Goal: Task Accomplishment & Management: Use online tool/utility

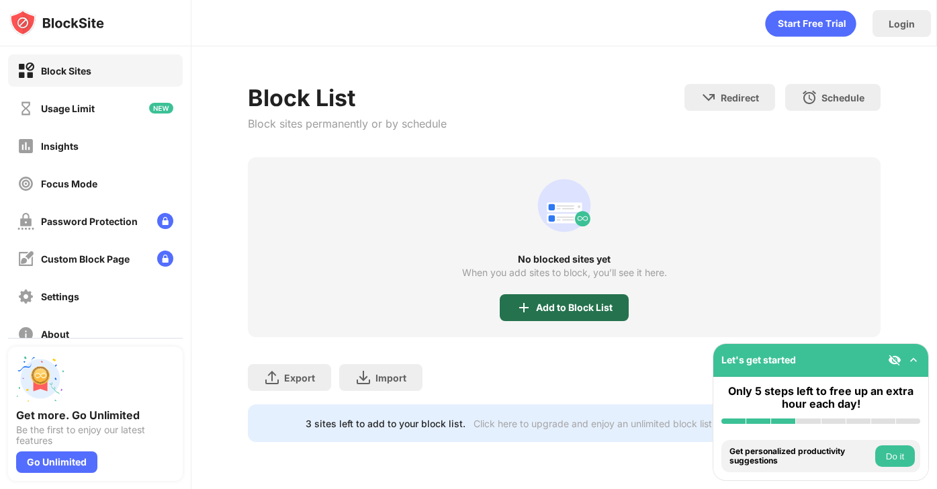
click at [554, 316] on div "Add to Block List" at bounding box center [564, 307] width 129 height 27
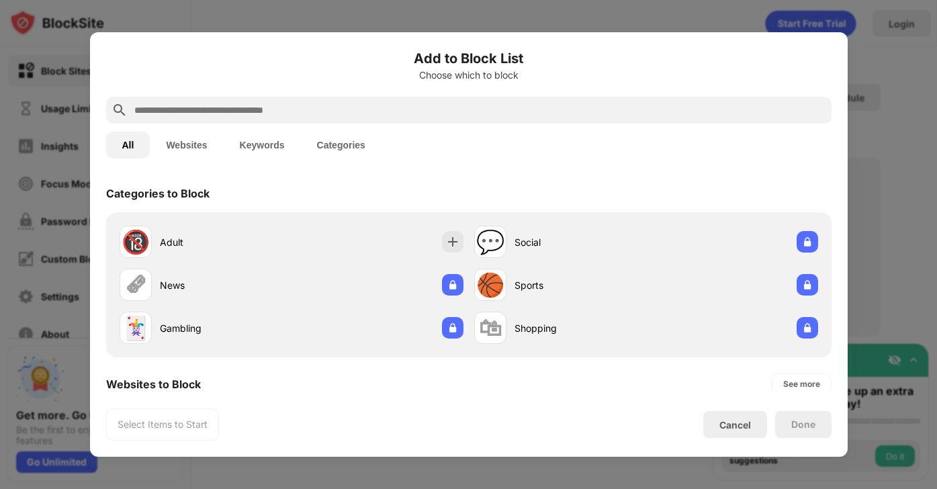
click at [291, 120] on div at bounding box center [468, 110] width 725 height 27
click at [293, 109] on input "text" at bounding box center [479, 110] width 693 height 16
type input "*"
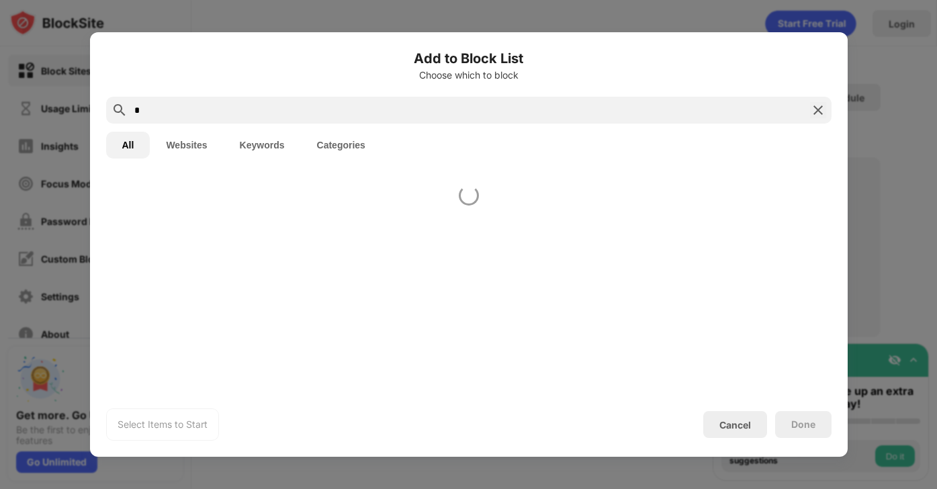
click at [291, 111] on input "*" at bounding box center [469, 110] width 672 height 16
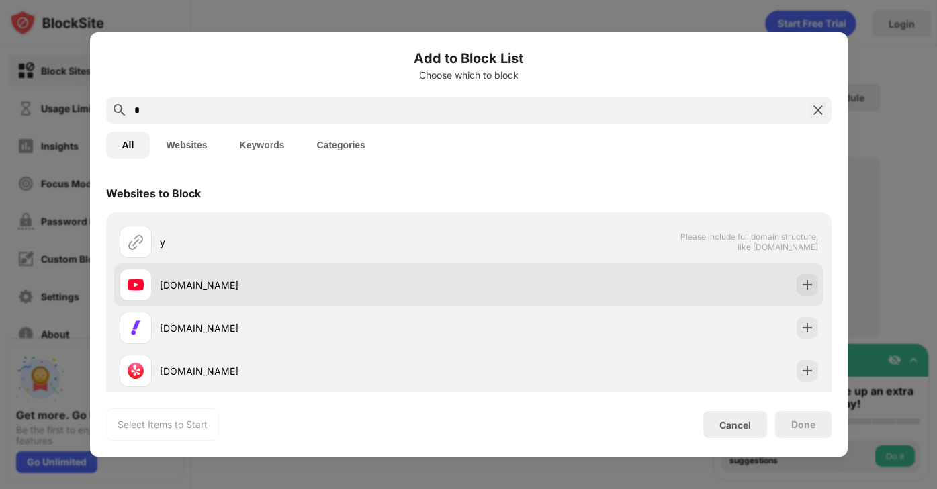
type input "*"
click at [570, 285] on div "[DOMAIN_NAME]" at bounding box center [468, 284] width 709 height 43
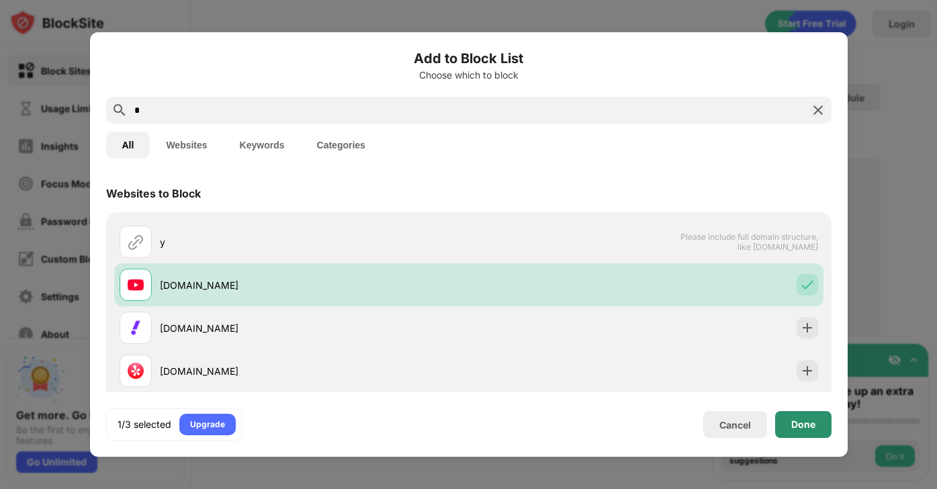
click at [806, 426] on div "Done" at bounding box center [803, 424] width 24 height 11
